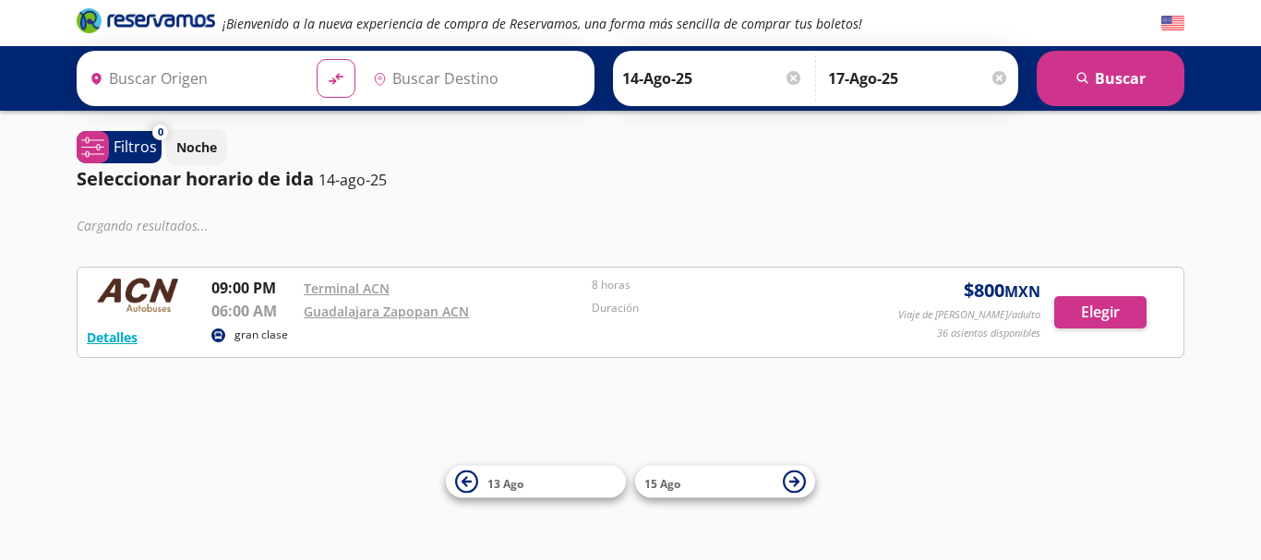
type input "Culiacán, [GEOGRAPHIC_DATA]"
type input "Guadalajara Zapopan Acn, [GEOGRAPHIC_DATA]"
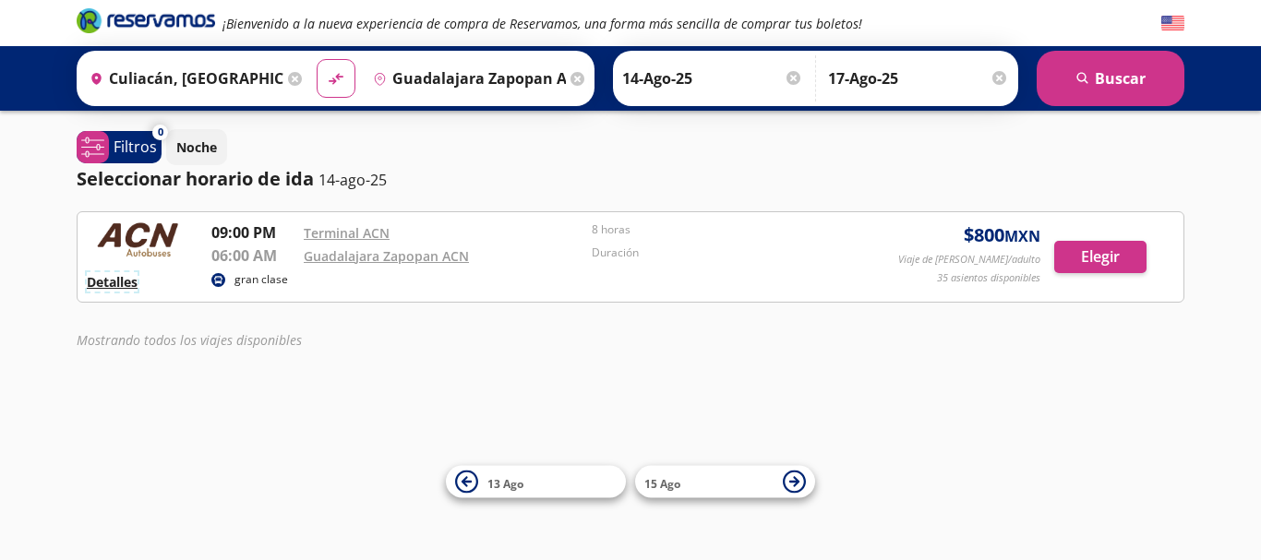
click at [124, 280] on button "Detalles" at bounding box center [112, 281] width 51 height 19
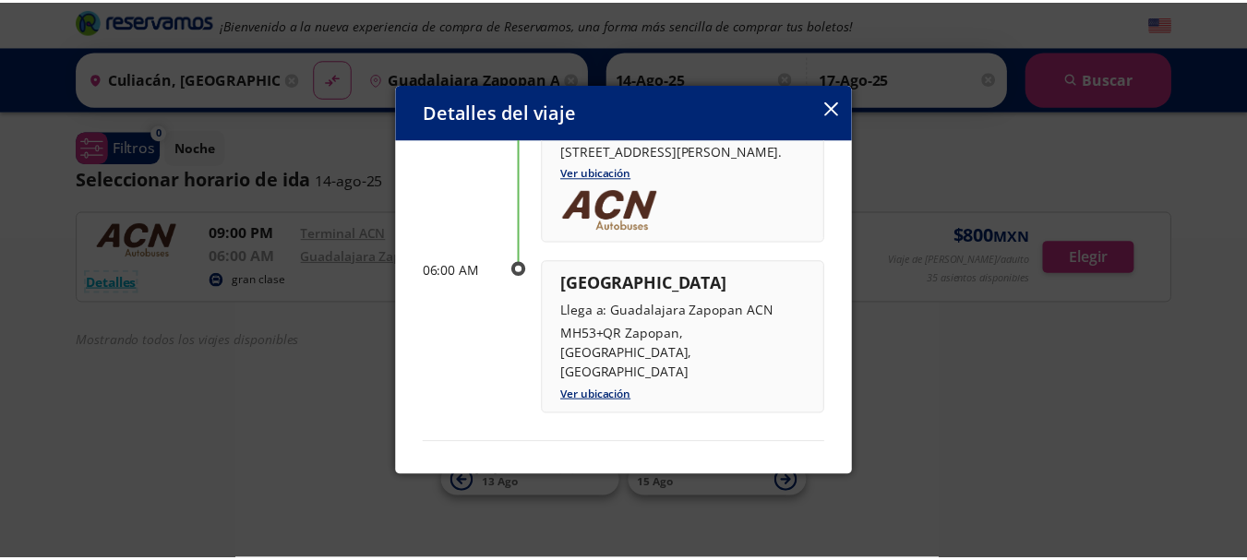
scroll to position [190, 0]
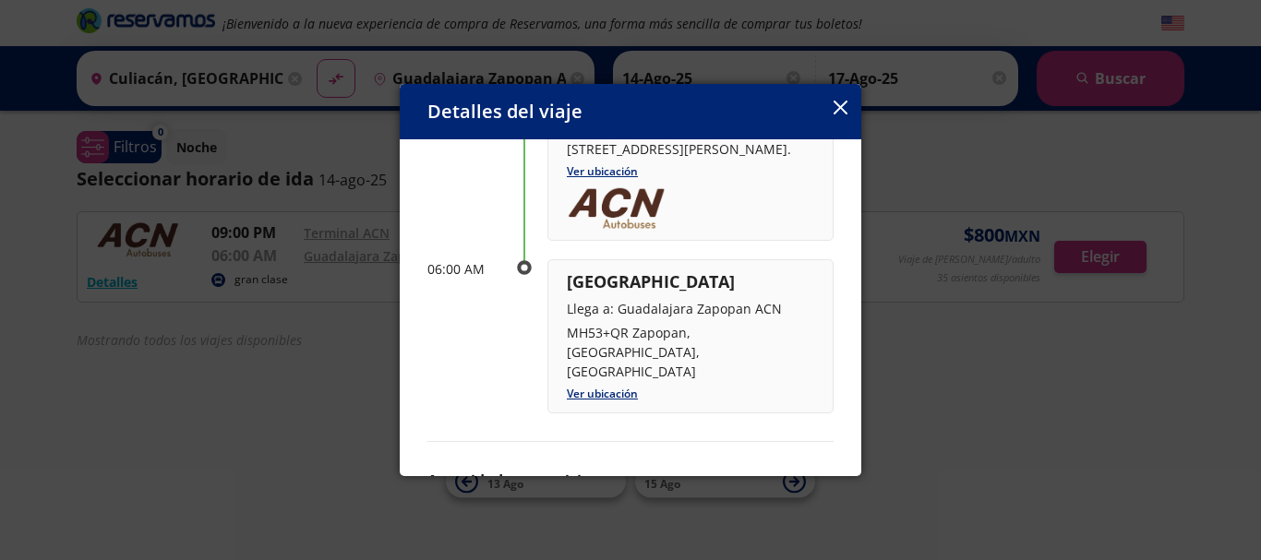
click at [842, 112] on icon "button" at bounding box center [840, 108] width 14 height 14
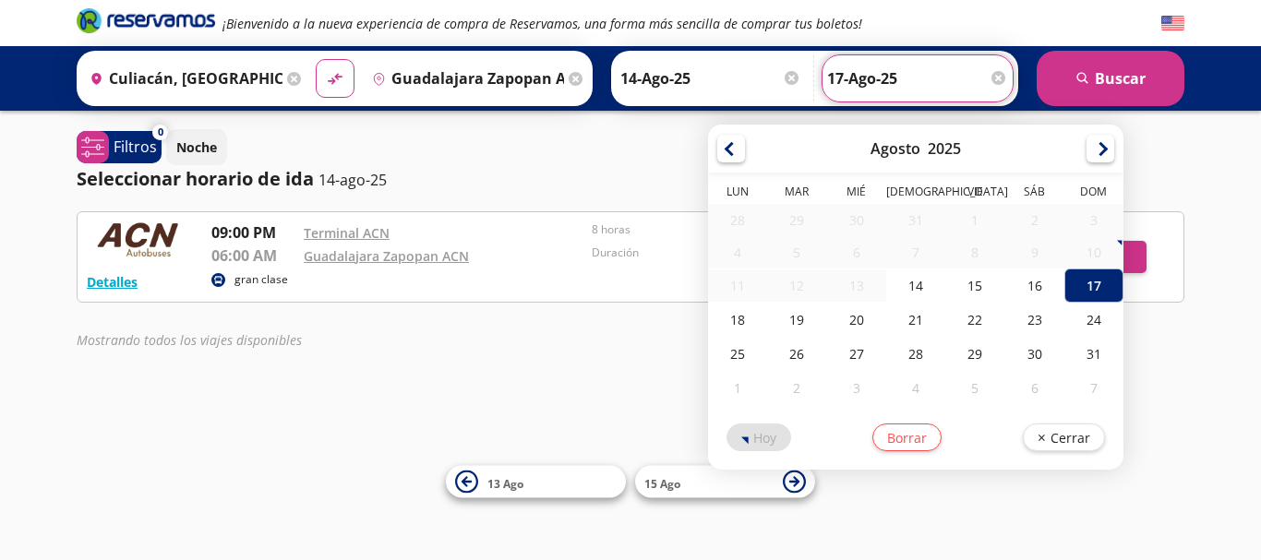
click at [946, 77] on input "17-Ago-25" at bounding box center [917, 78] width 181 height 46
click at [1018, 291] on div "16" at bounding box center [1034, 286] width 59 height 34
type input "16-Ago-25"
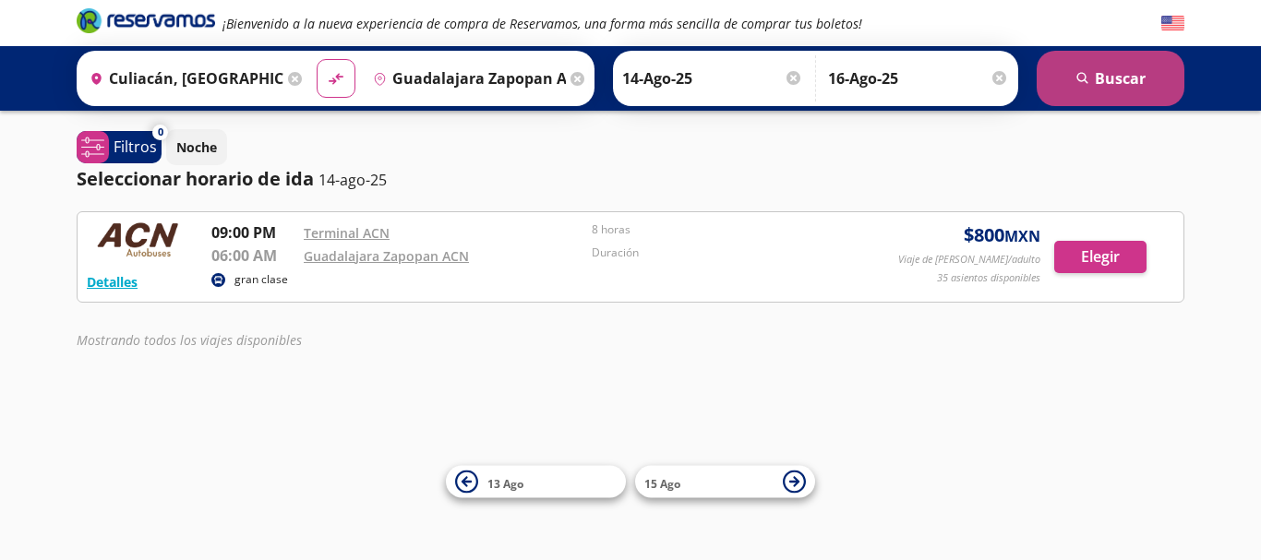
click at [1096, 83] on button "search [GEOGRAPHIC_DATA]" at bounding box center [1110, 78] width 148 height 55
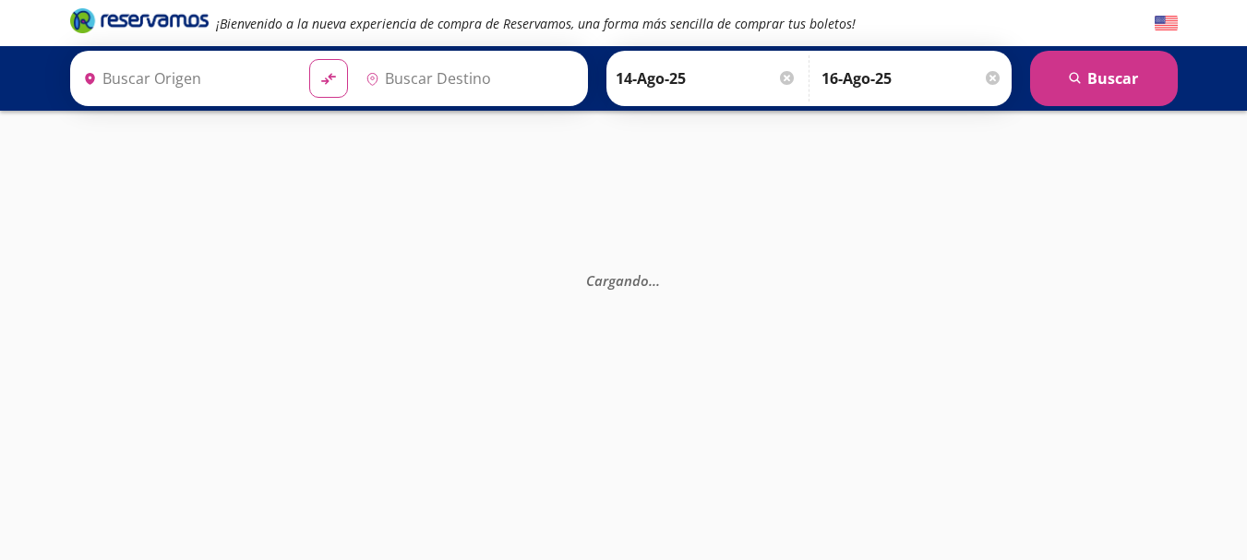
type input "Guadalajara Zapopan Acn, [GEOGRAPHIC_DATA]"
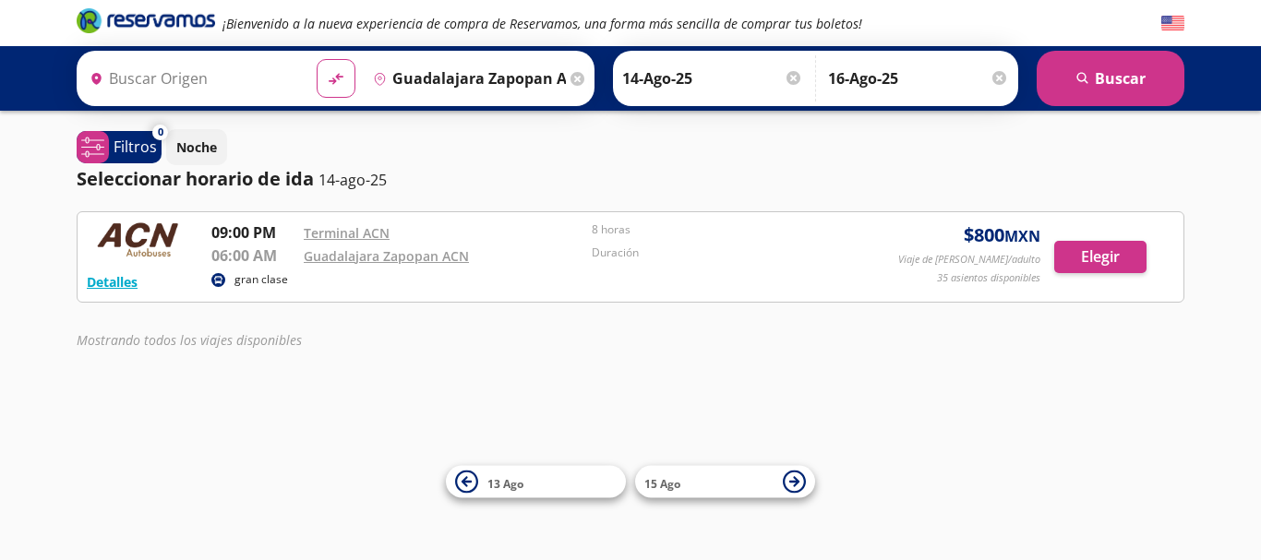
type input "Culiacán, [GEOGRAPHIC_DATA]"
click at [1080, 254] on button "Elegir" at bounding box center [1100, 257] width 92 height 32
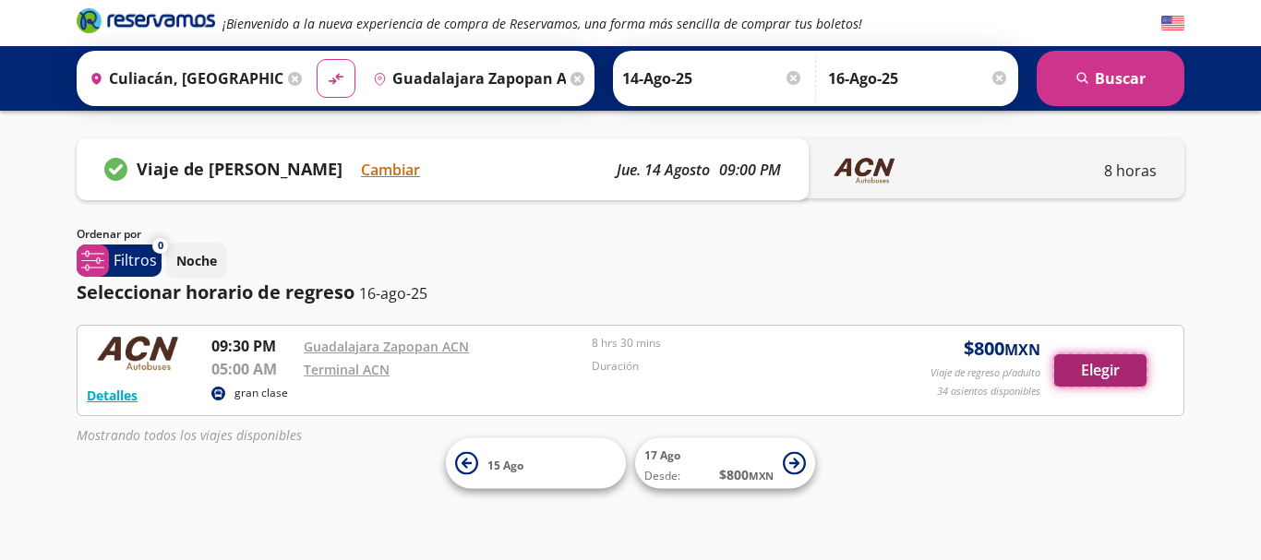
click at [1098, 371] on button "Elegir" at bounding box center [1100, 370] width 92 height 32
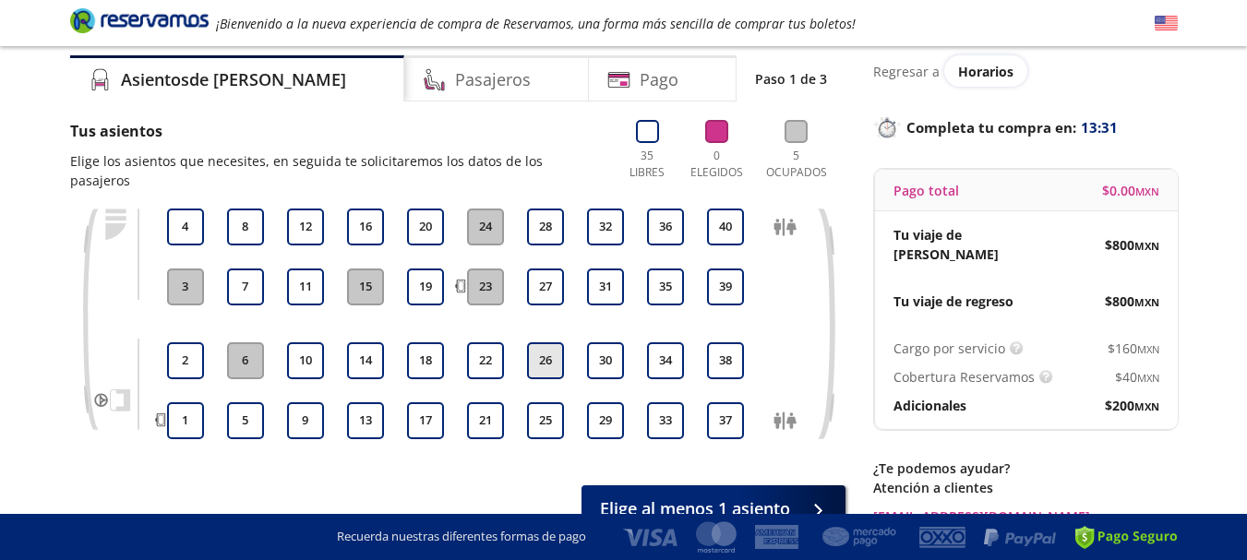
scroll to position [61, 0]
click at [422, 343] on button "18" at bounding box center [425, 361] width 37 height 37
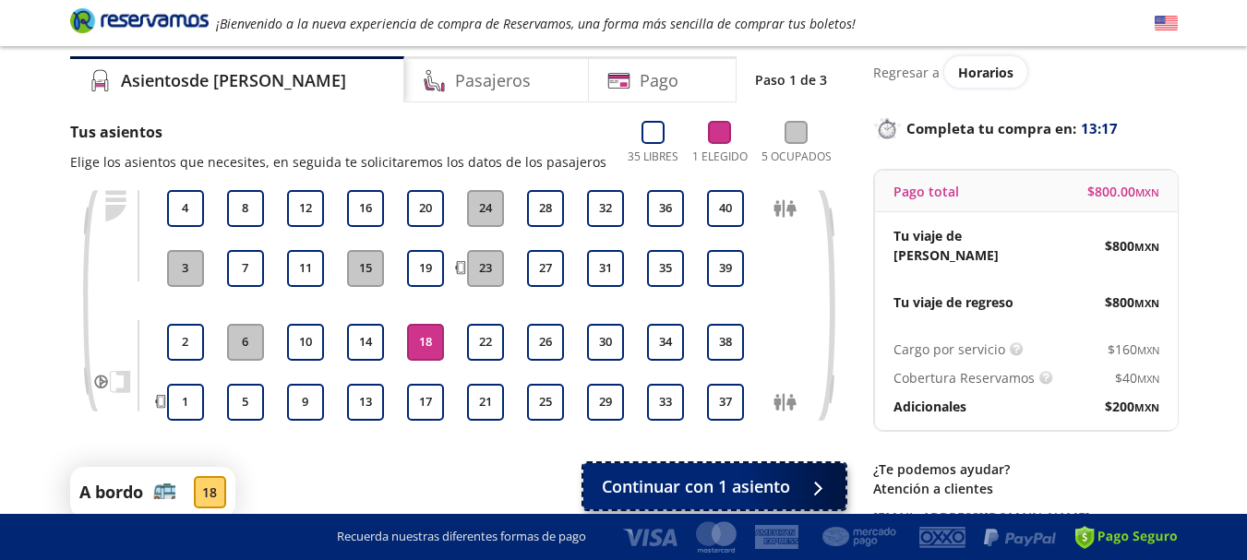
click at [816, 486] on div at bounding box center [816, 486] width 0 height 0
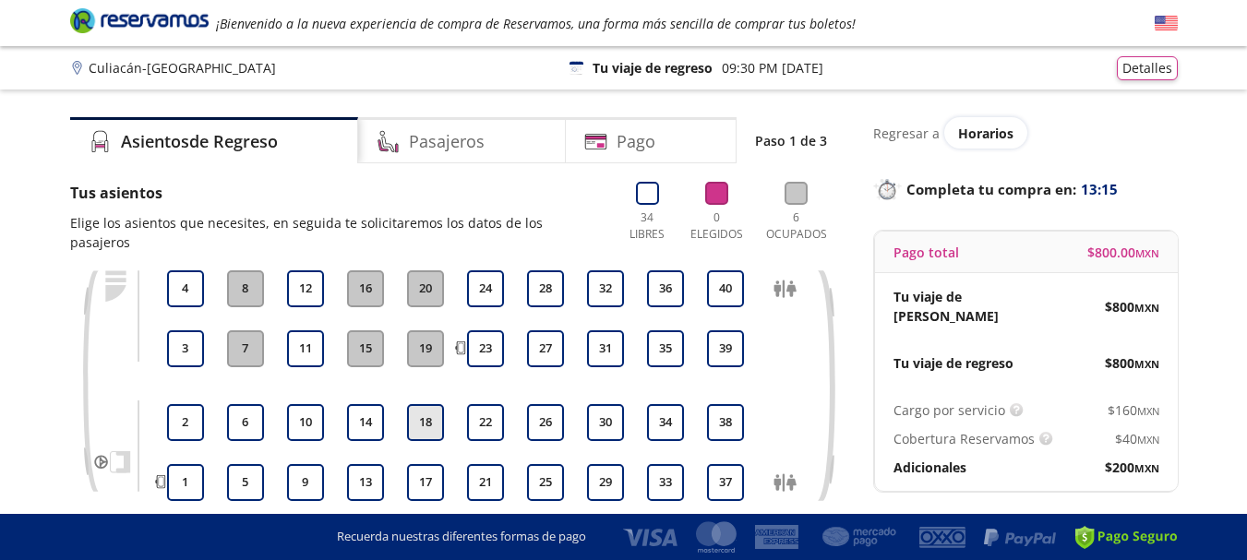
click at [421, 404] on button "18" at bounding box center [425, 422] width 37 height 37
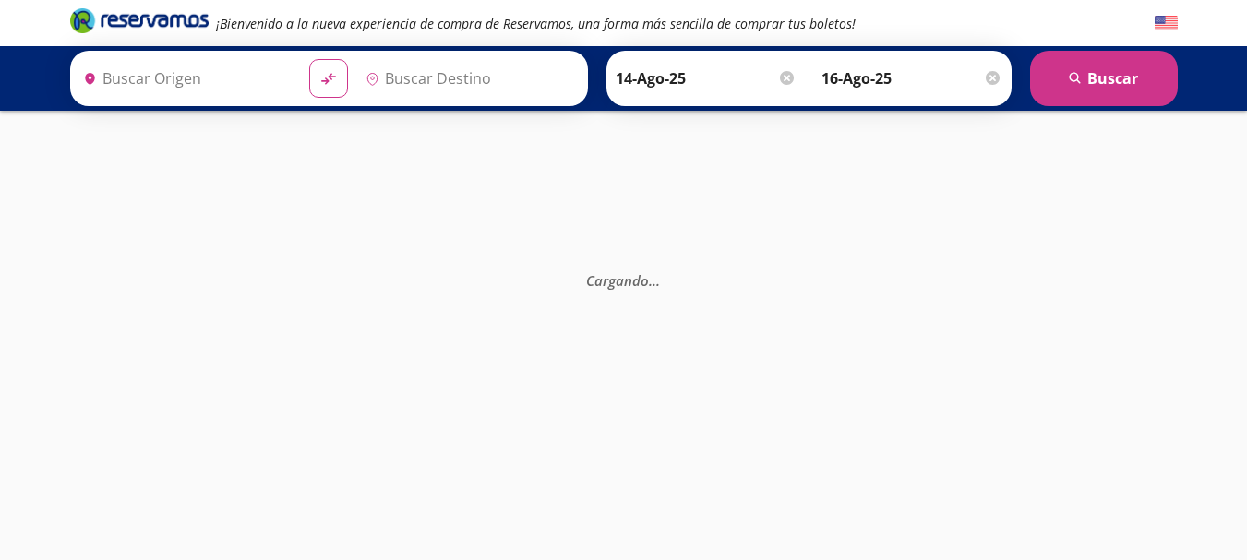
type input "Guadalajara Zapopan Acn, [GEOGRAPHIC_DATA]"
